Goal: Find specific page/section: Find specific page/section

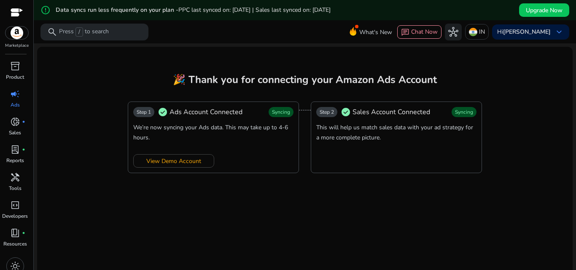
scroll to position [105, 0]
click at [11, 73] on link "inventory_2 Product" at bounding box center [15, 73] width 30 height 28
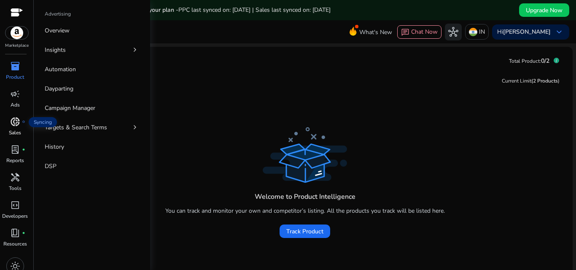
scroll to position [8, 0]
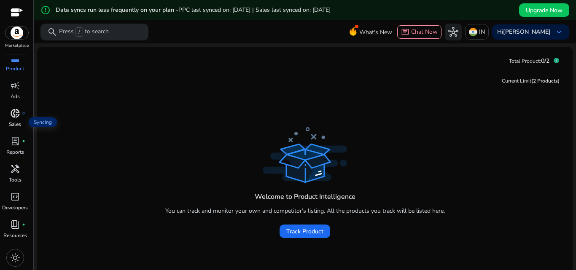
click at [18, 119] on span "donut_small" at bounding box center [15, 113] width 10 height 10
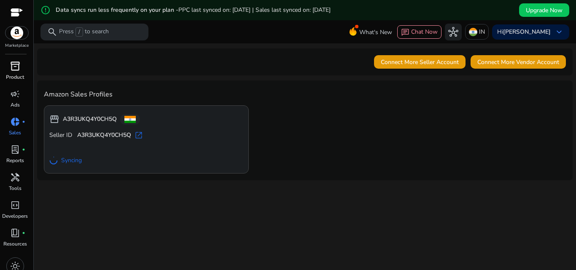
click at [15, 67] on span "inventory_2" at bounding box center [15, 66] width 10 height 10
